Goal: Navigation & Orientation: Find specific page/section

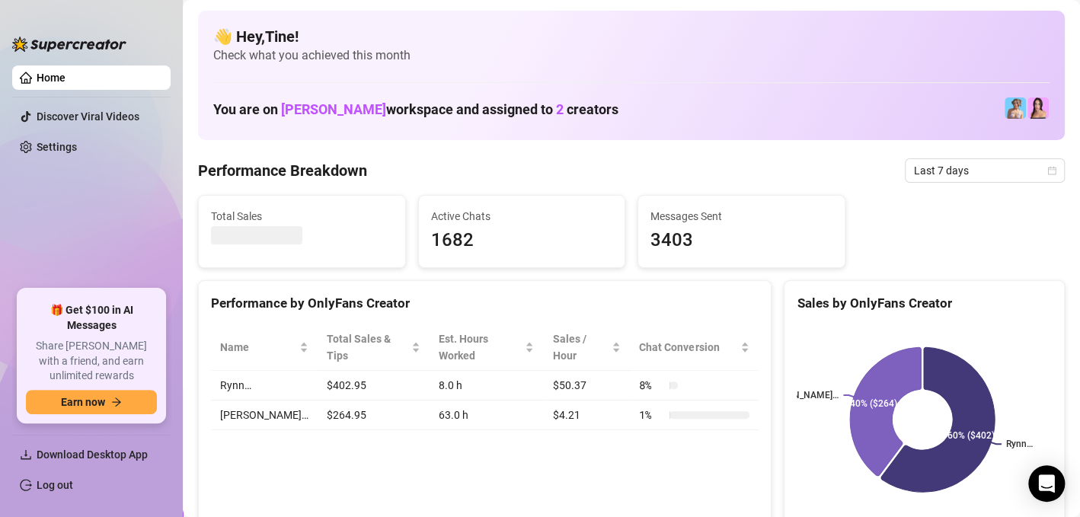
click at [66, 84] on link "Home" at bounding box center [51, 78] width 29 height 12
click at [129, 206] on ul "Home Discover Viral Videos Settings" at bounding box center [91, 171] width 158 height 224
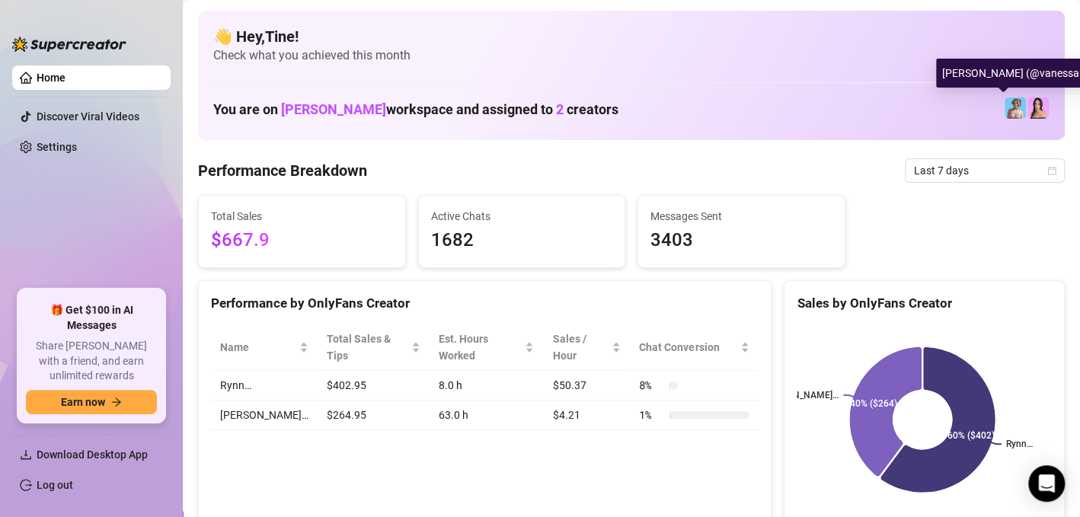
click at [1015, 115] on span at bounding box center [1015, 108] width 23 height 23
click at [904, 113] on div "You are on [PERSON_NAME] workspace and assigned to 2 creators" at bounding box center [631, 108] width 837 height 33
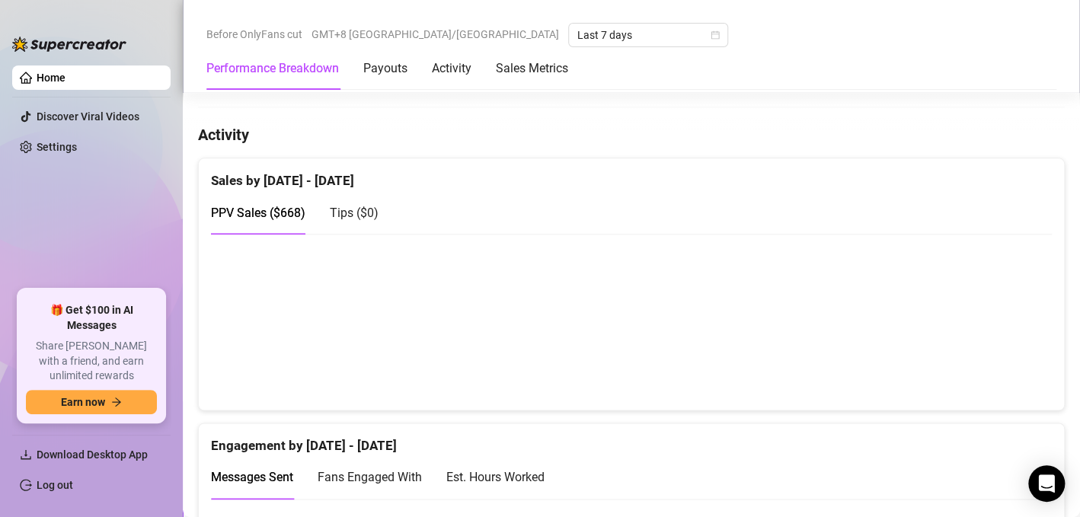
scroll to position [762, 0]
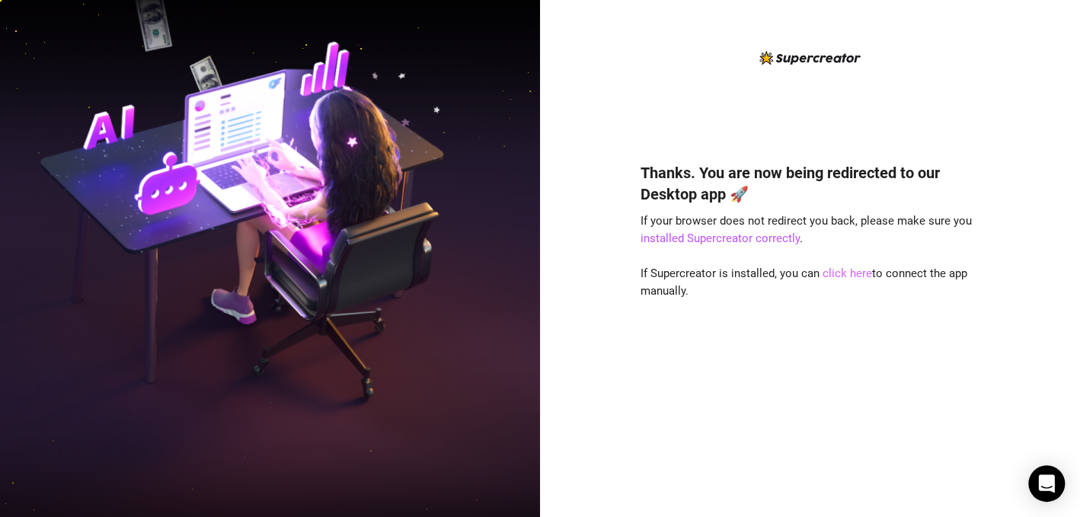
click at [845, 279] on link "click here" at bounding box center [848, 274] width 50 height 14
click at [837, 271] on link "click here" at bounding box center [848, 274] width 50 height 14
click at [89, 112] on img at bounding box center [270, 258] width 540 height 677
